Goal: Transaction & Acquisition: Purchase product/service

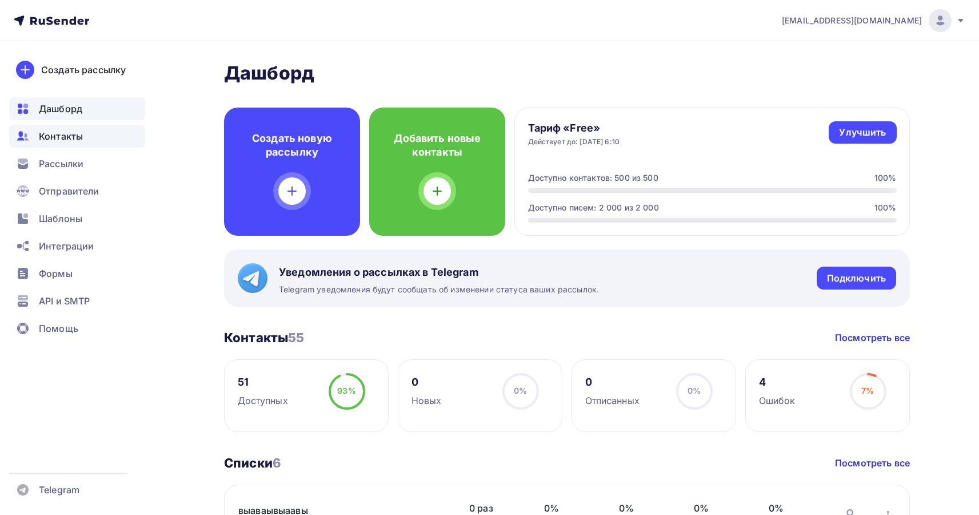
click at [62, 142] on span "Контакты" at bounding box center [61, 136] width 44 height 14
click at [97, 345] on ul "Дашборд Контакты Рассылки Отправители Шаблоны Интеграции Формы API и SMTP Помощь" at bounding box center [77, 221] width 136 height 249
click at [875, 130] on div "Улучшить" at bounding box center [862, 132] width 47 height 13
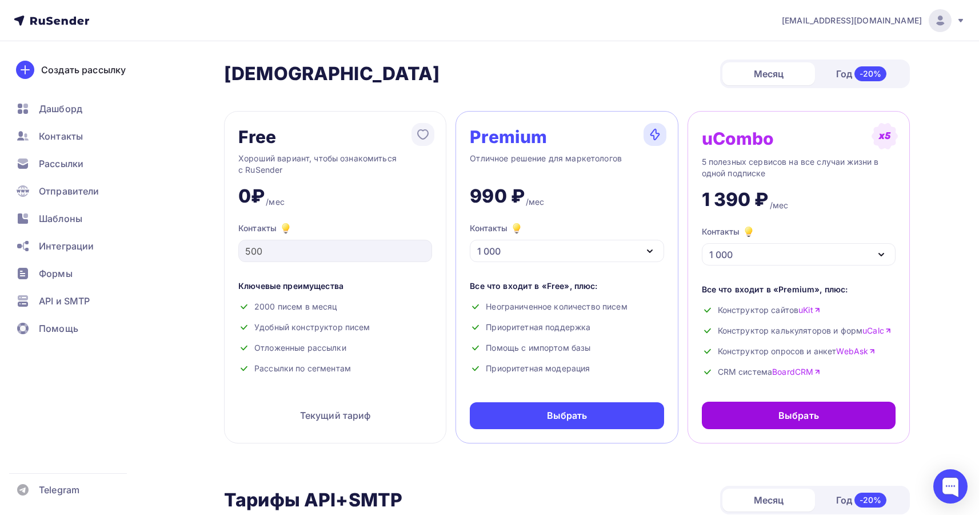
click at [791, 417] on div "Выбрать" at bounding box center [799, 415] width 41 height 14
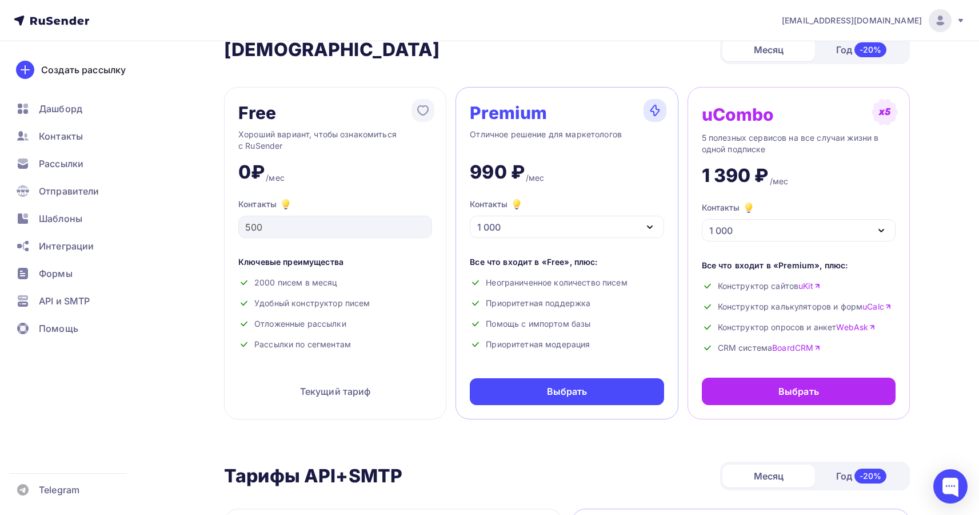
scroll to position [9, 0]
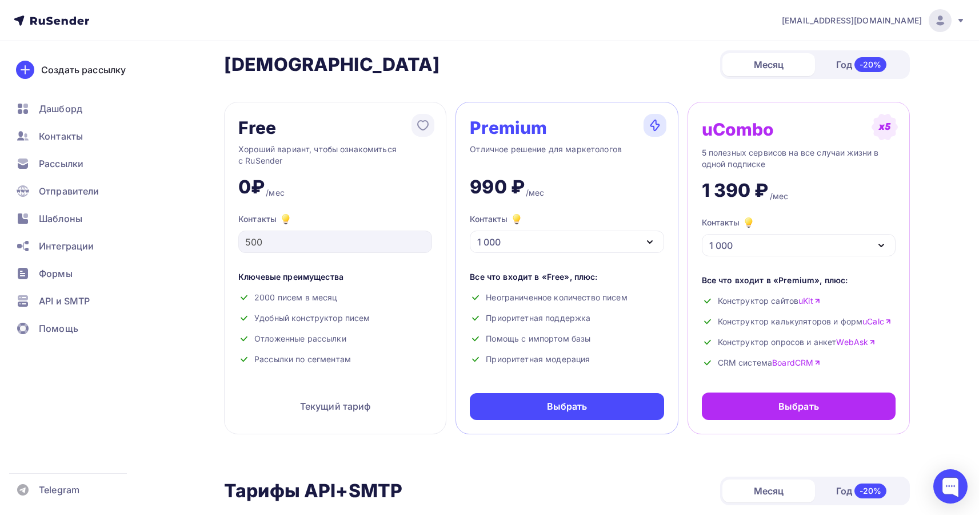
click at [824, 432] on div "uCombo 5 полезных сервисов на все случаи жизни в одной подписке 1 390 ₽ /мес Ко…" at bounding box center [799, 268] width 222 height 332
click at [798, 409] on div "Выбрать" at bounding box center [799, 406] width 41 height 14
click at [599, 407] on div "Выбрать" at bounding box center [567, 406] width 194 height 27
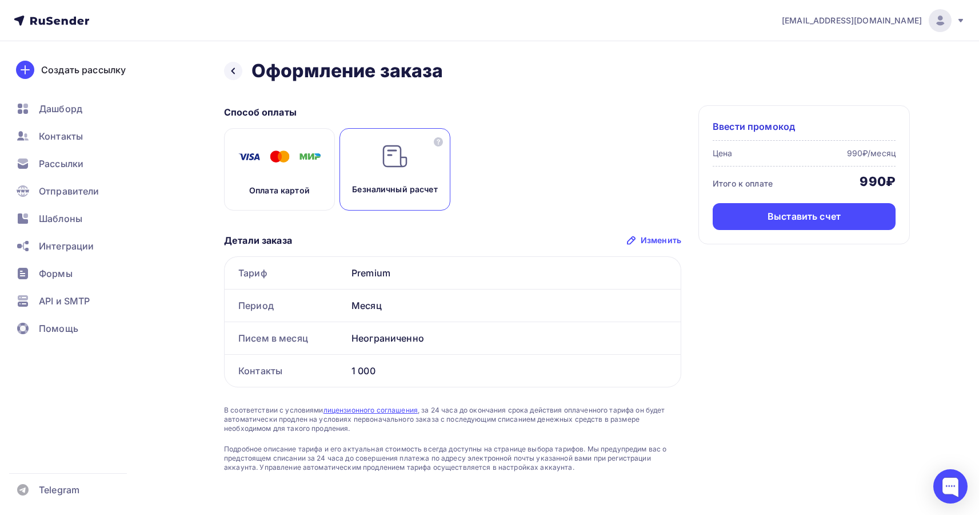
click at [744, 146] on div "Ввести промокод Цена 990₽/месяц Итого к оплате 990₽ Выставить счет" at bounding box center [805, 174] width 212 height 139
click at [749, 129] on span "Ввести промокод" at bounding box center [754, 126] width 82 height 14
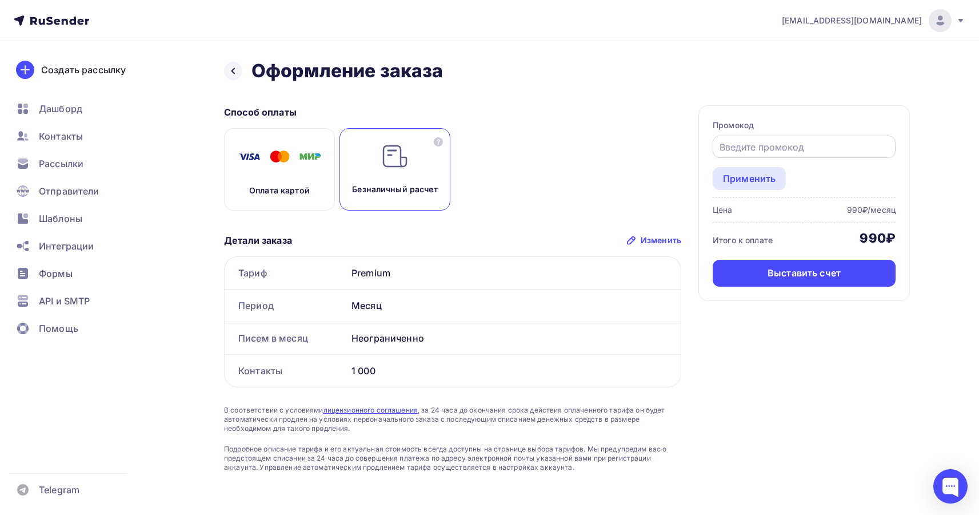
click at [751, 142] on input "text" at bounding box center [805, 147] width 170 height 14
paste input "UCOZSTART"
type input "UCOZSTART"
click at [743, 181] on div "Применить" at bounding box center [749, 179] width 53 height 14
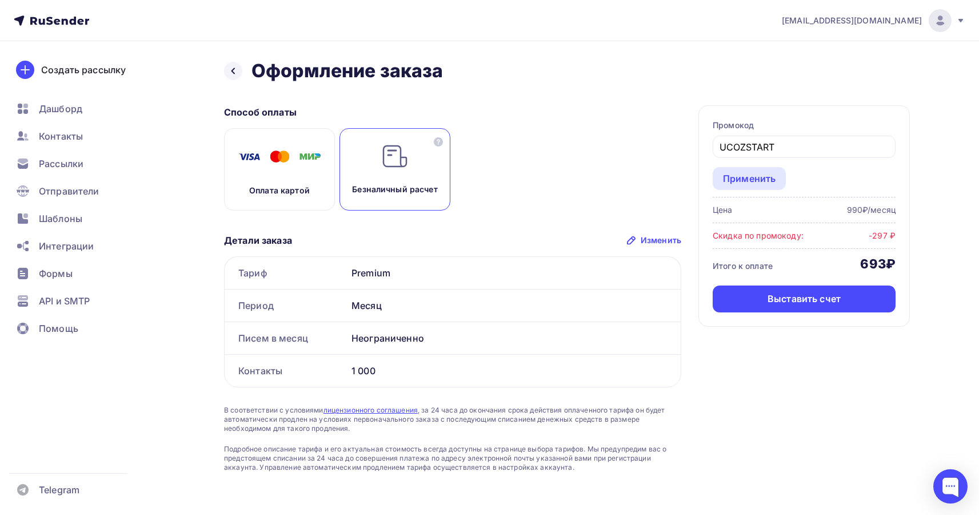
click at [551, 178] on div "Оплата картой Безналичный расчет" at bounding box center [452, 169] width 457 height 82
click at [229, 69] on icon at bounding box center [233, 70] width 9 height 9
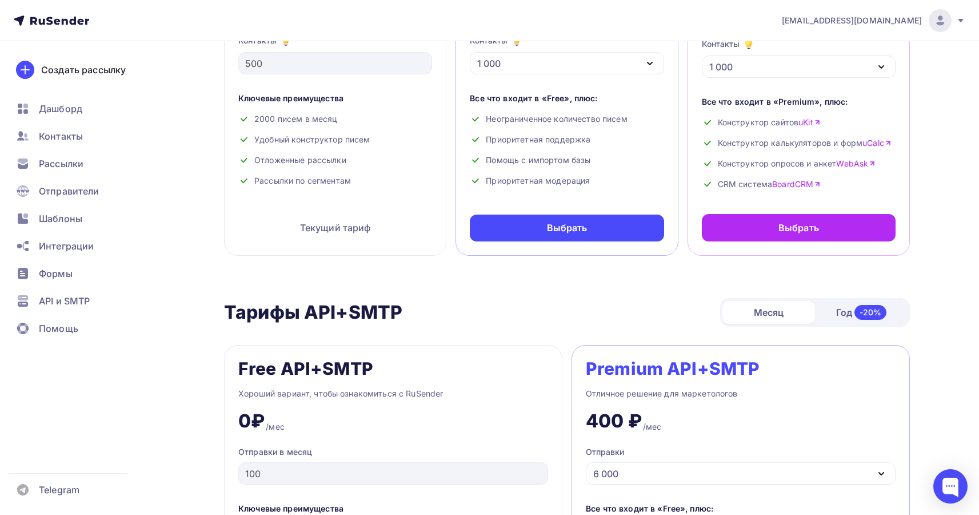
scroll to position [124, 0]
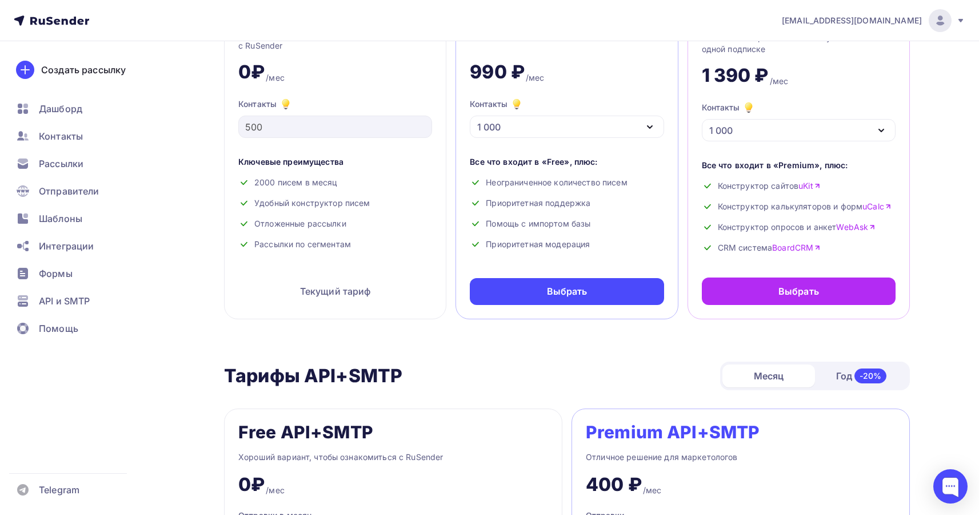
click at [551, 130] on div "1 000" at bounding box center [567, 126] width 194 height 22
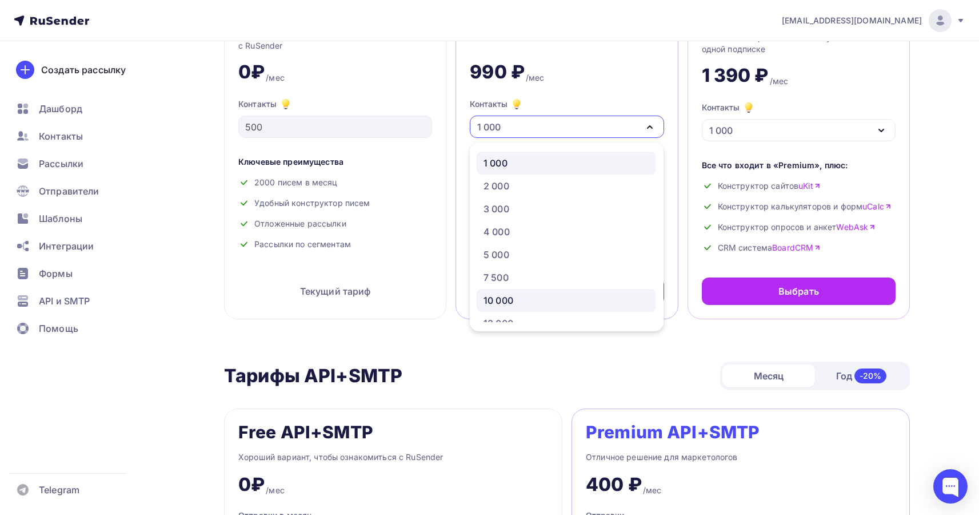
click at [510, 302] on div "10 000" at bounding box center [499, 300] width 30 height 14
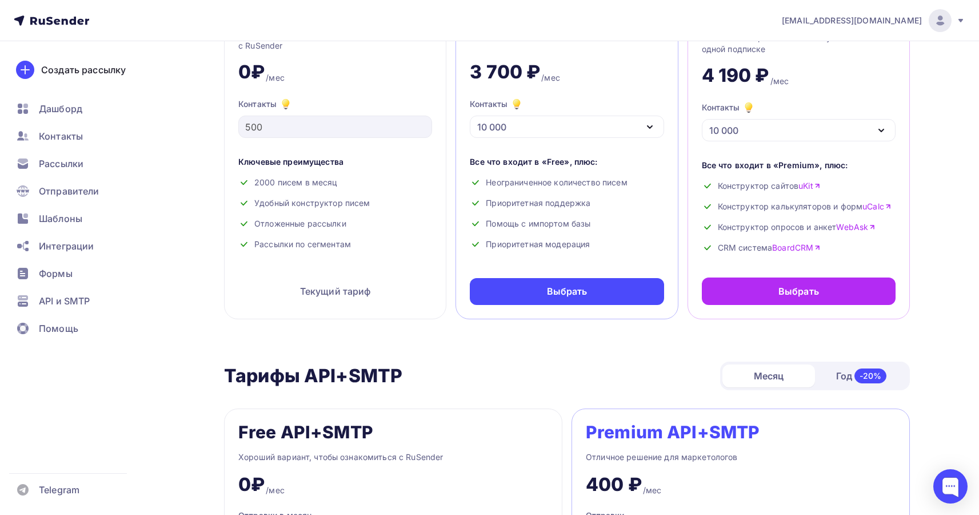
click at [641, 125] on div "10 000" at bounding box center [567, 126] width 194 height 22
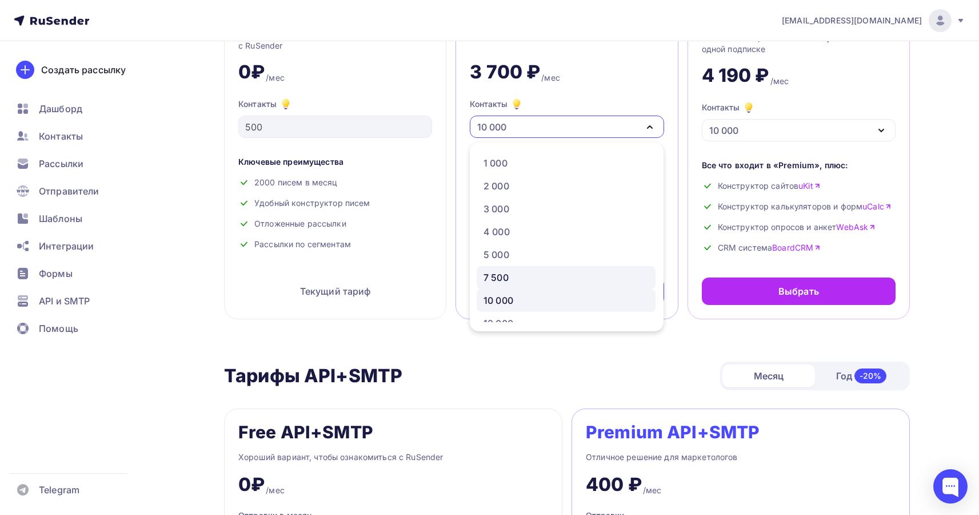
scroll to position [134, 0]
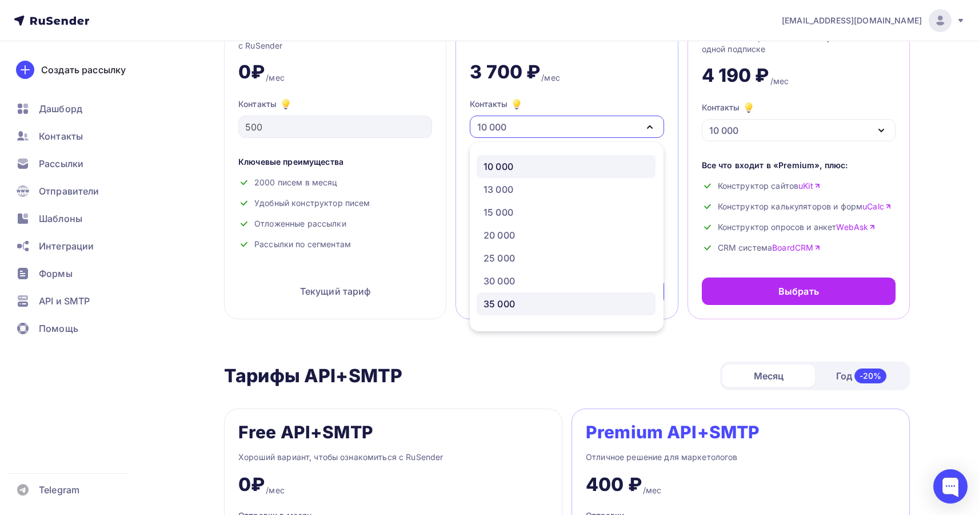
click at [517, 299] on div "35 000" at bounding box center [566, 304] width 165 height 14
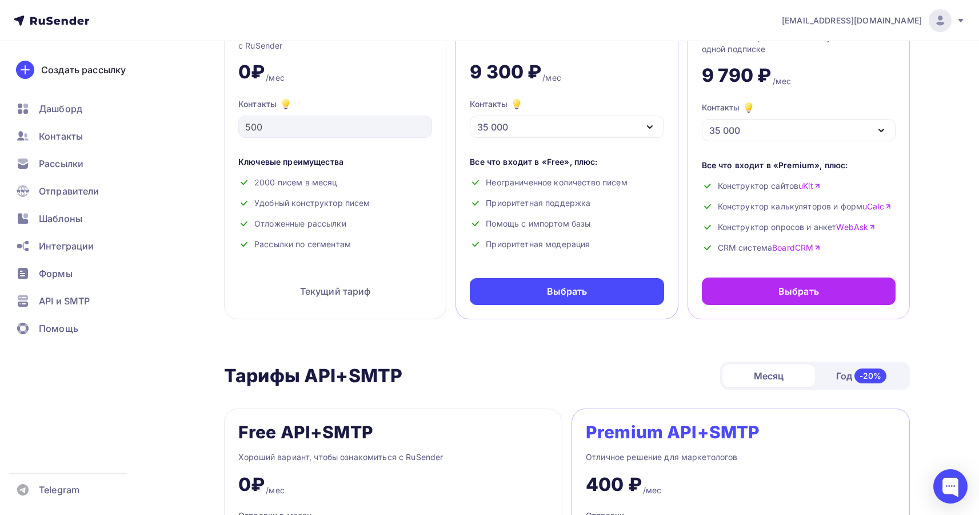
scroll to position [0, 0]
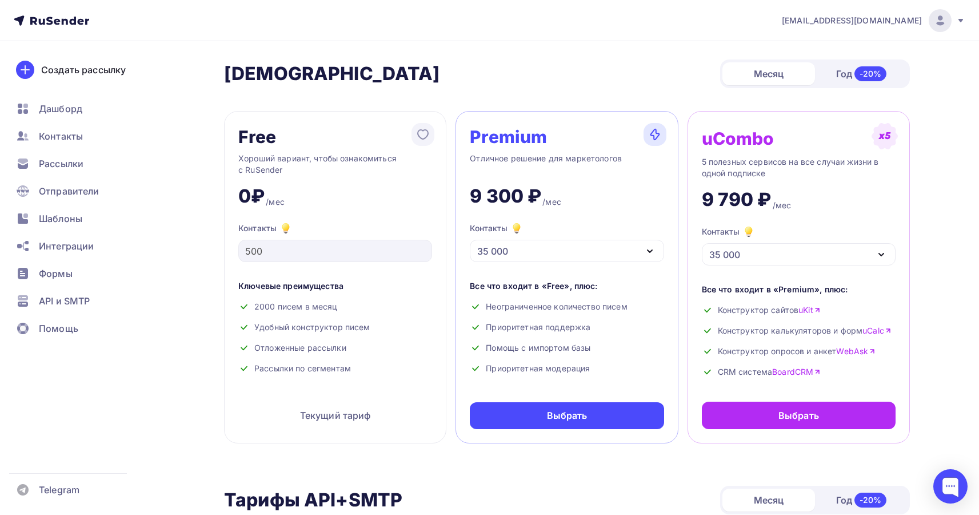
click at [847, 66] on div "Год -20%" at bounding box center [861, 74] width 93 height 24
click at [847, 76] on div "Год -20%" at bounding box center [861, 74] width 93 height 24
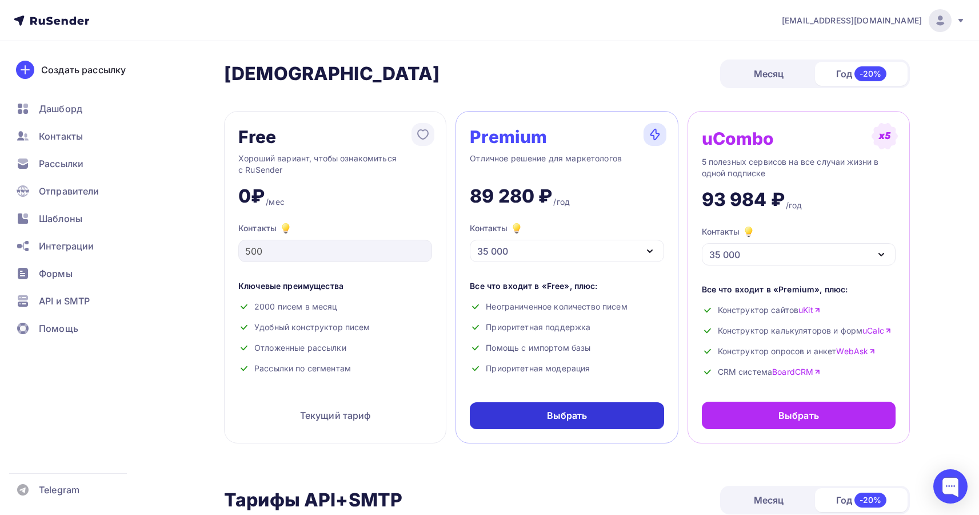
click at [609, 420] on div "Выбрать" at bounding box center [567, 415] width 194 height 27
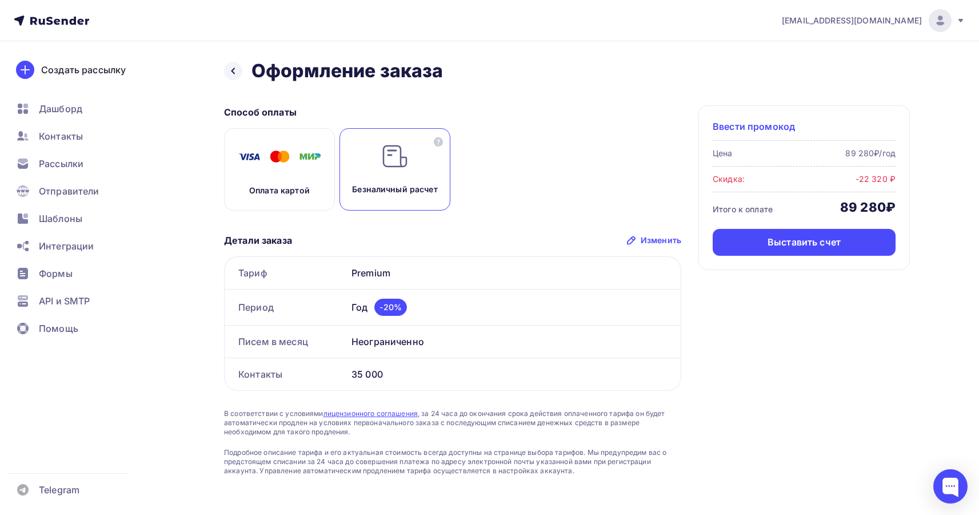
click at [766, 128] on span "Ввести промокод" at bounding box center [754, 126] width 82 height 14
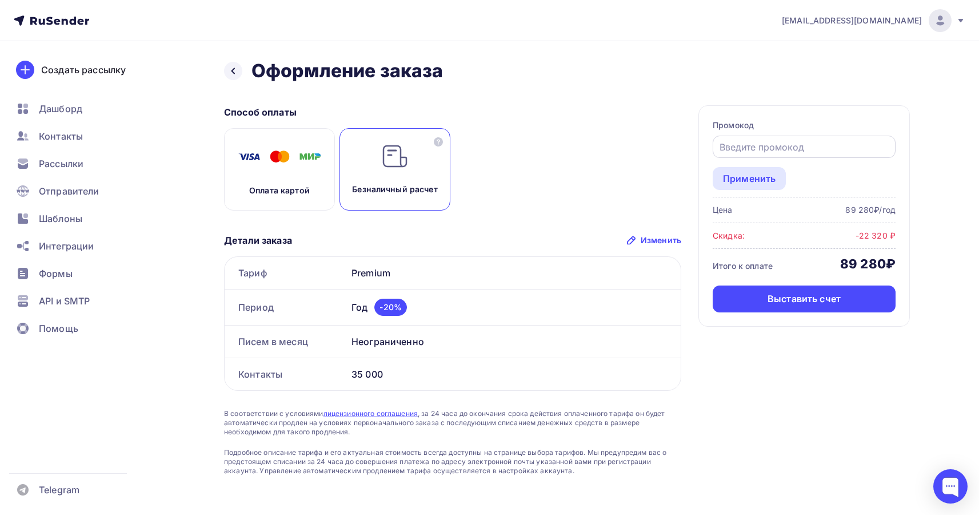
click at [768, 146] on input "text" at bounding box center [805, 147] width 170 height 14
